Goal: Information Seeking & Learning: Learn about a topic

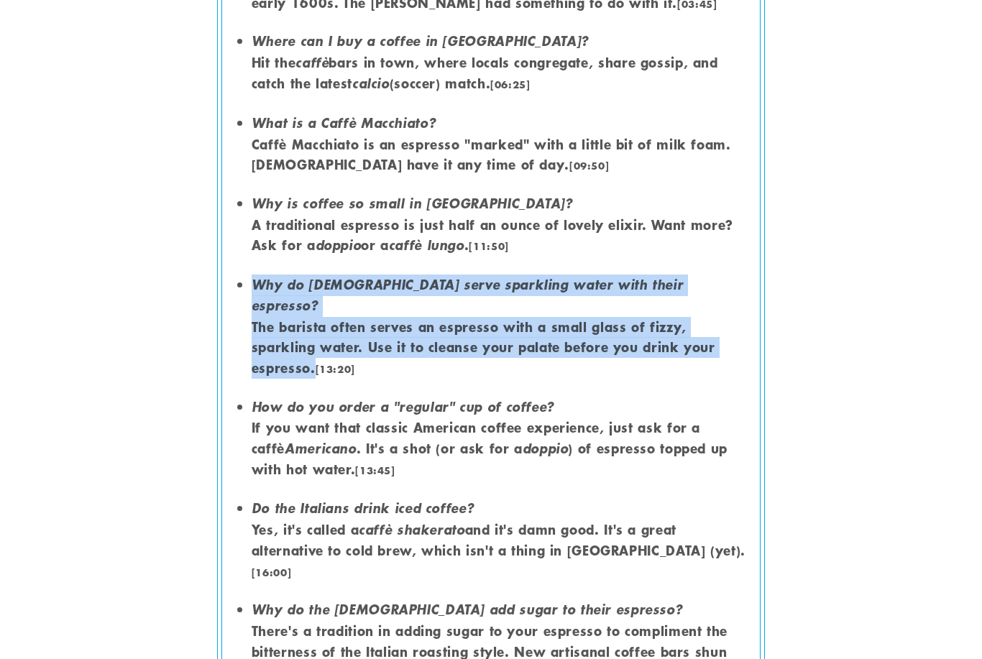
scroll to position [1532, 0]
click at [267, 195] on em "Why is coffee so small in [GEOGRAPHIC_DATA]?" at bounding box center [412, 204] width 321 height 18
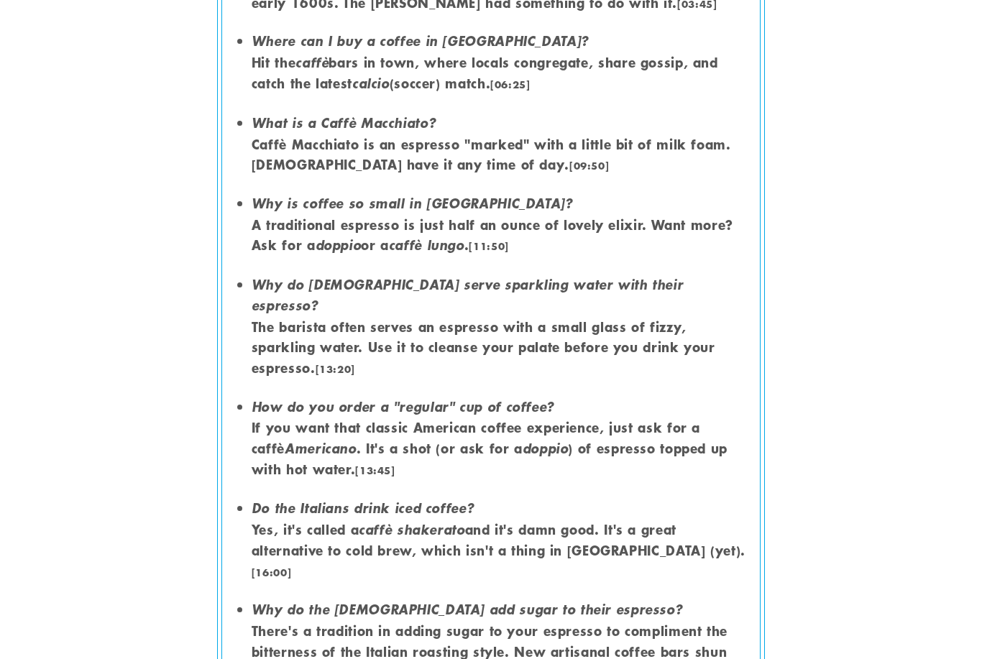
click at [270, 195] on em "Why is coffee so small in [GEOGRAPHIC_DATA]?" at bounding box center [412, 204] width 321 height 18
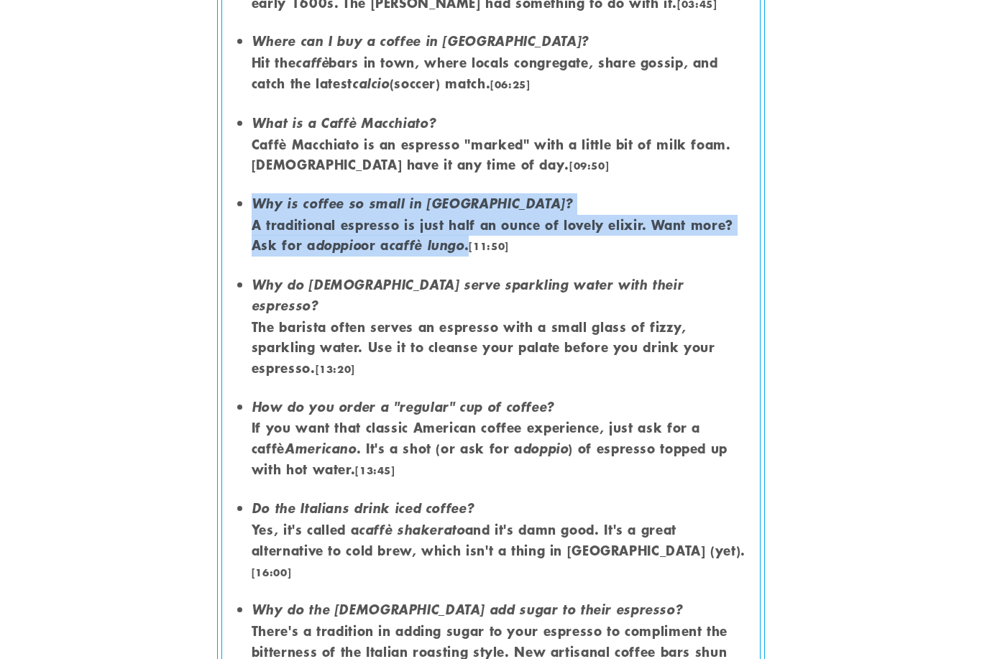
copy li "Why is coffee so small in [GEOGRAPHIC_DATA]? A traditional espresso is just hal…"
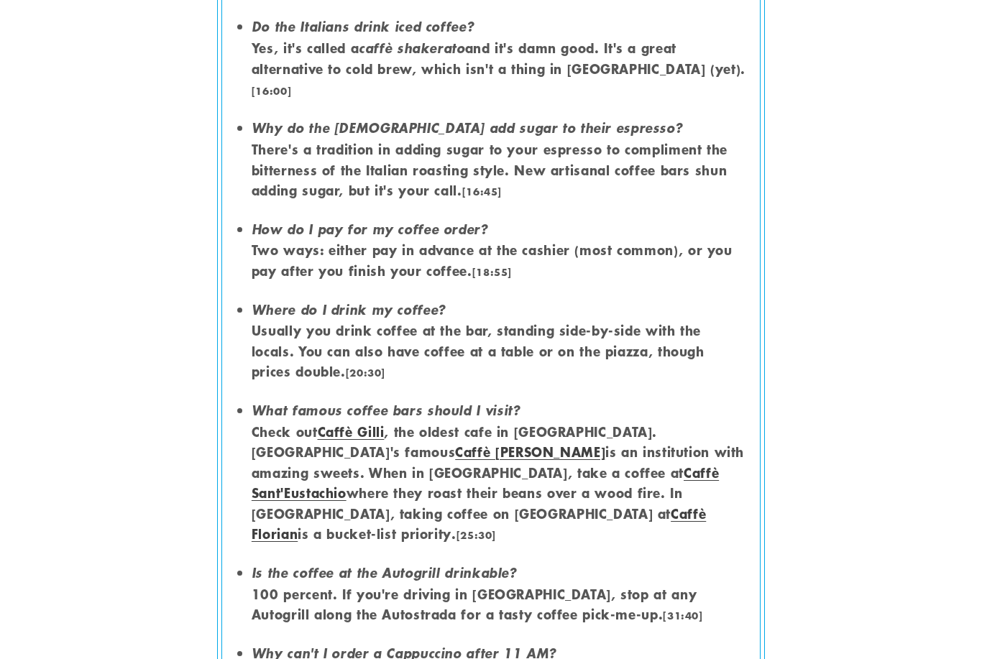
scroll to position [2018, 0]
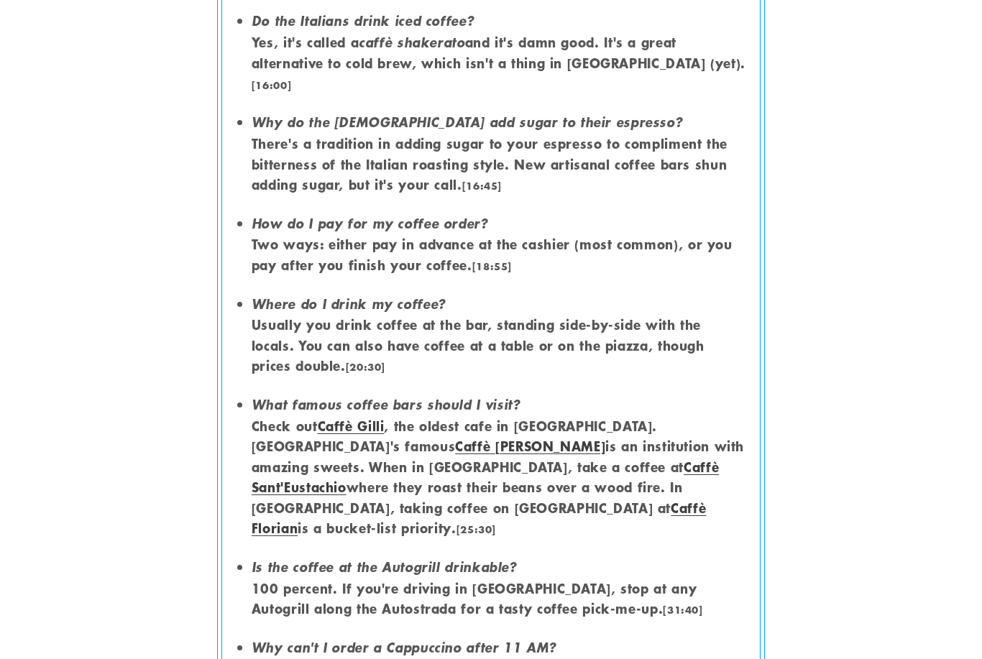
click at [280, 397] on em "What famous coffee bars should I visit?" at bounding box center [386, 406] width 269 height 18
copy li "What famous coffee bars should I visit? Check out [PERSON_NAME] , the oldest ca…"
click at [853, 435] on article "Italian Coffee Culture. Why is Coffee so HUGE in [GEOGRAPHIC_DATA]? Once you ho…" at bounding box center [491, 326] width 982 height 4530
click at [361, 417] on link "Caffè Gilli" at bounding box center [351, 426] width 67 height 19
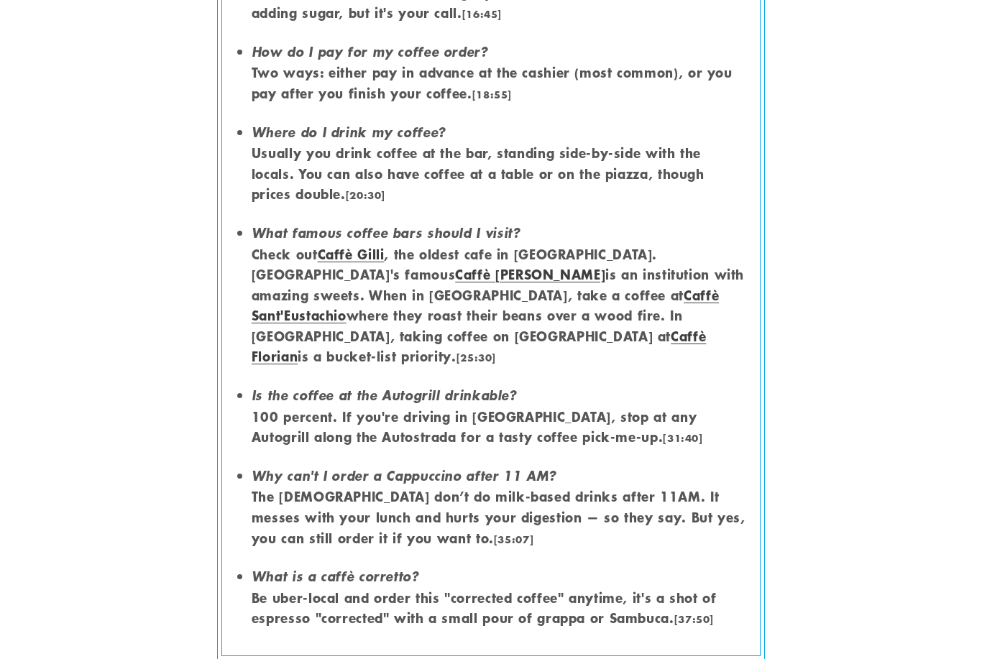
scroll to position [2190, 0]
click at [891, 659] on article "Italian Coffee Culture. Why is Coffee so HUGE in [GEOGRAPHIC_DATA]? Once you ho…" at bounding box center [491, 155] width 982 height 4530
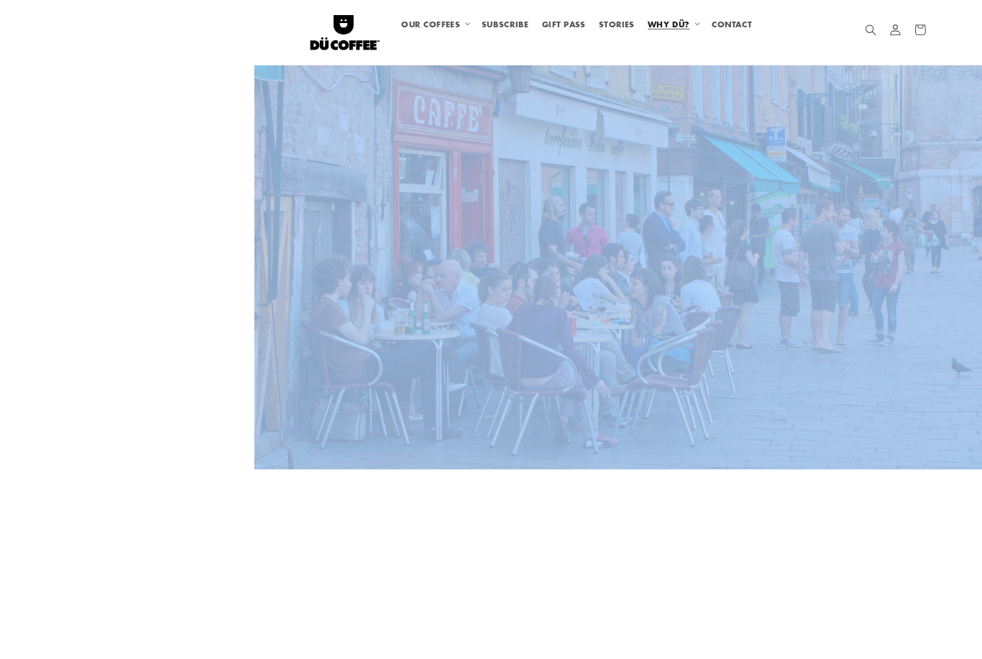
scroll to position [161, 0]
